Goal: Navigation & Orientation: Find specific page/section

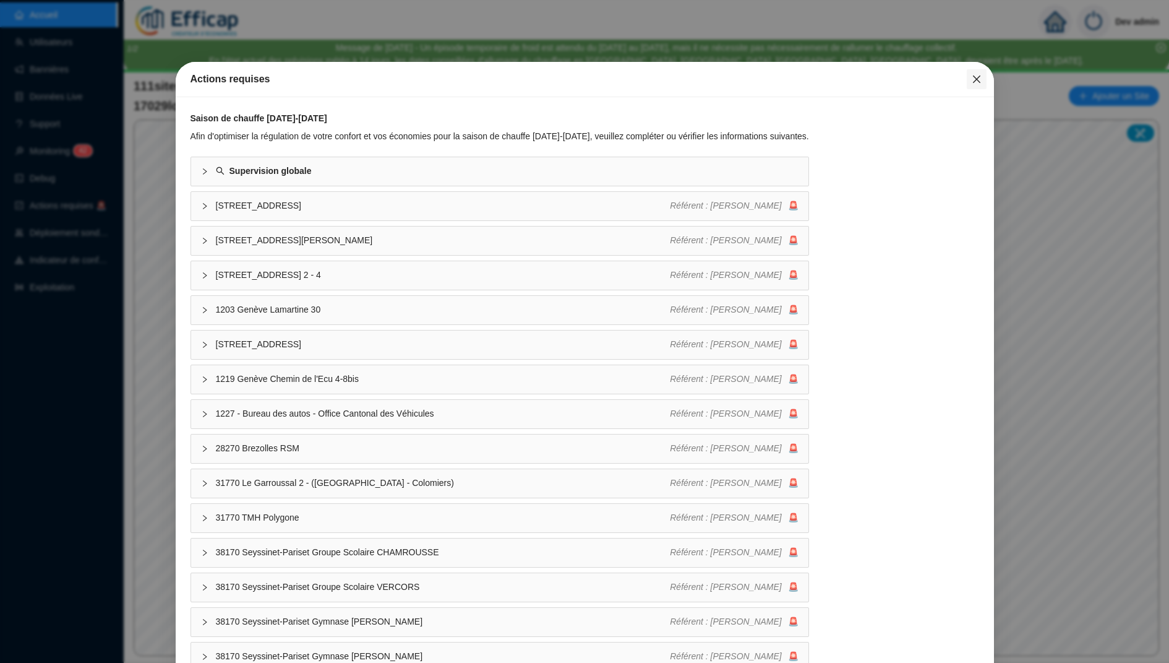
click at [974, 80] on icon "close" at bounding box center [977, 79] width 10 height 10
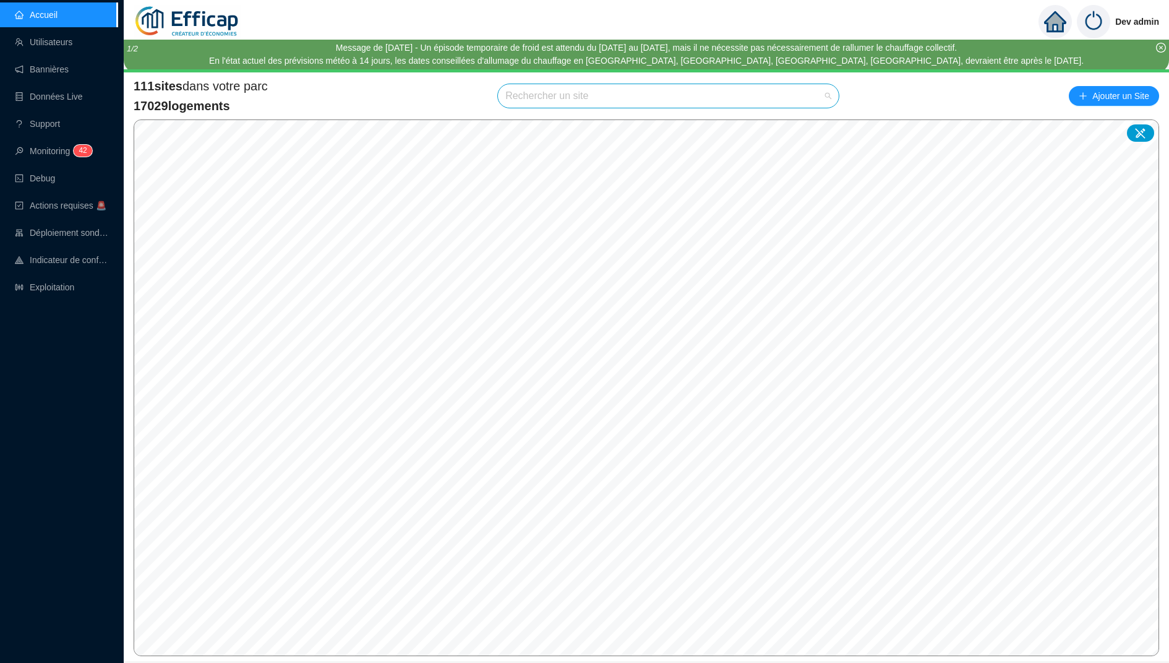
click at [682, 97] on input "search" at bounding box center [662, 96] width 315 height 24
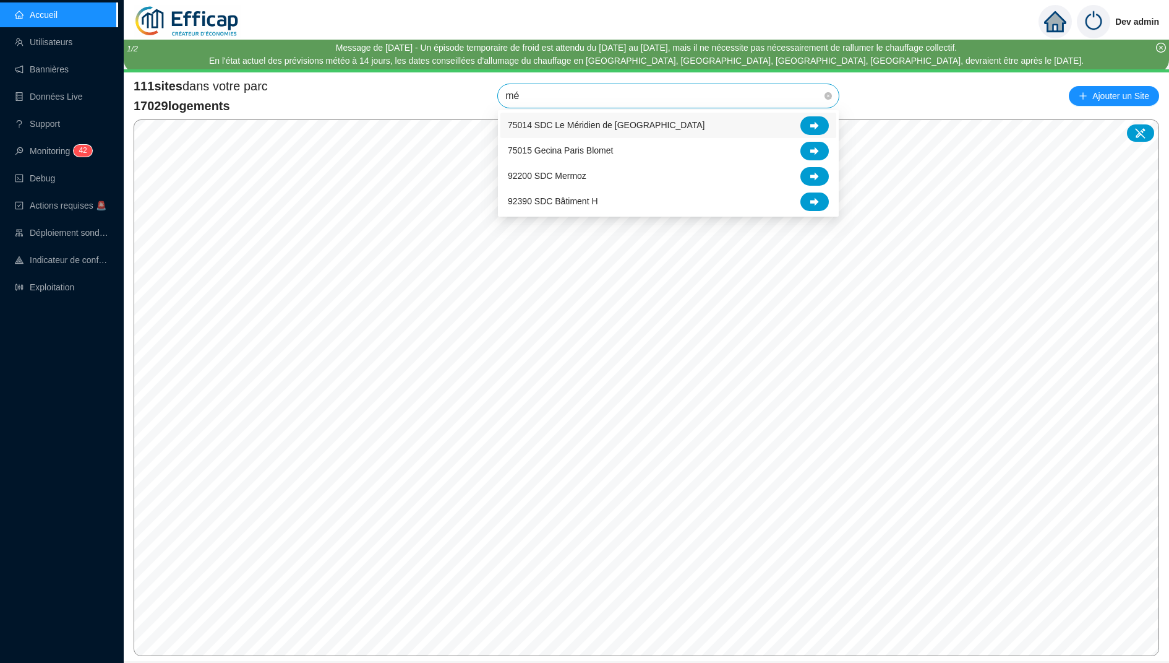
type input "mér"
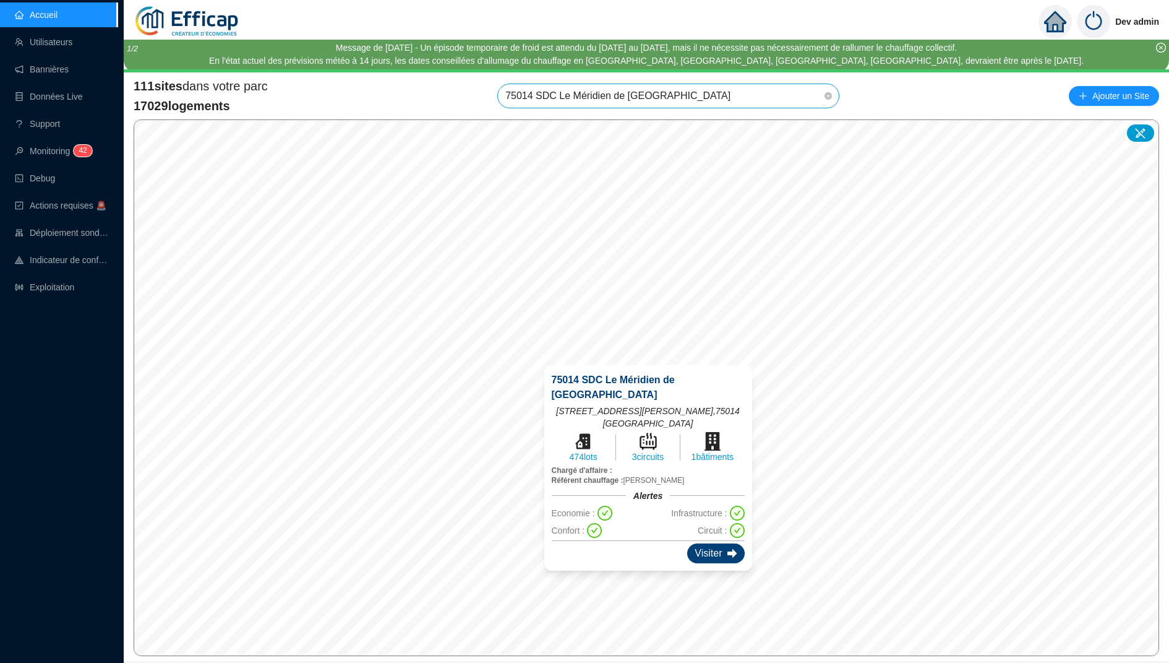
click at [703, 543] on div "Visiter" at bounding box center [715, 553] width 57 height 20
